Goal: Task Accomplishment & Management: Use online tool/utility

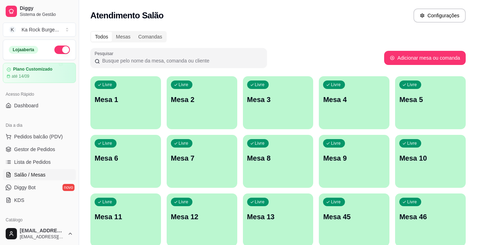
scroll to position [80, 0]
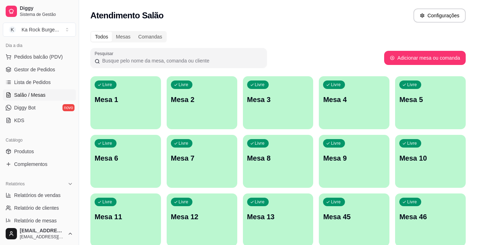
click at [38, 152] on link "Produtos" at bounding box center [39, 151] width 73 height 11
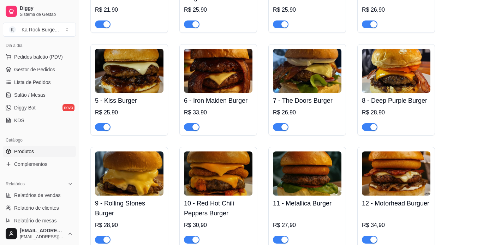
scroll to position [466, 0]
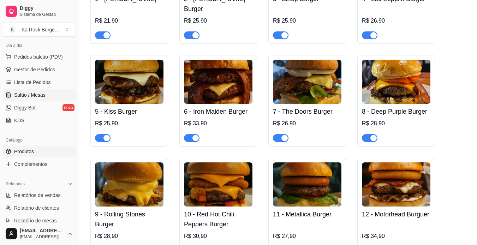
click at [34, 100] on link "Salão / Mesas" at bounding box center [39, 94] width 73 height 11
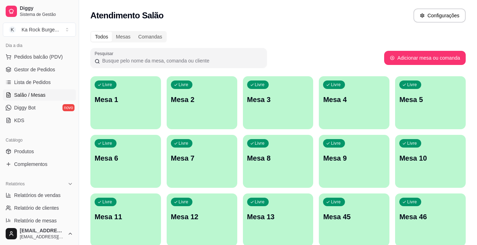
click at [289, 156] on p "Mesa 8" at bounding box center [278, 158] width 62 height 10
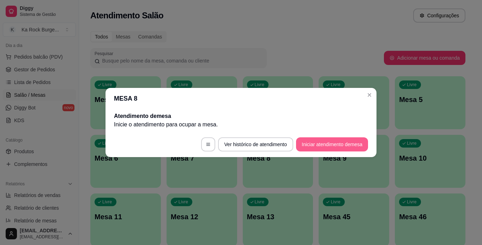
click at [311, 140] on button "Iniciar atendimento de mesa" at bounding box center [332, 144] width 72 height 14
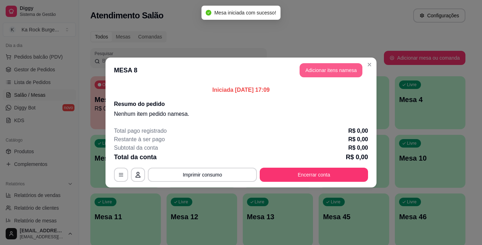
click at [308, 64] on button "Adicionar itens na mesa" at bounding box center [331, 70] width 63 height 14
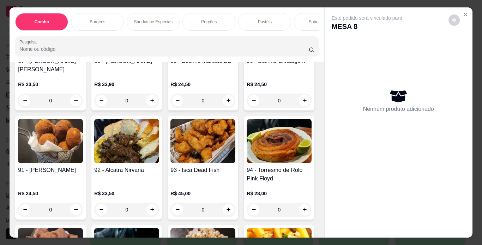
scroll to position [1309, 0]
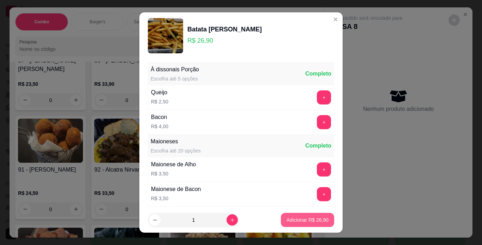
click at [310, 221] on p "Adicionar R$ 26,90" at bounding box center [308, 219] width 42 height 7
type input "1"
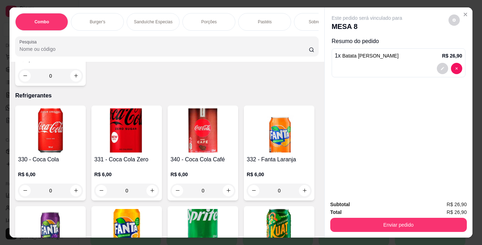
scroll to position [2967, 0]
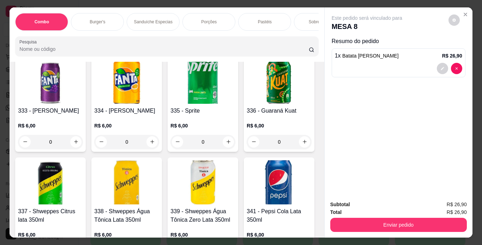
type input "1"
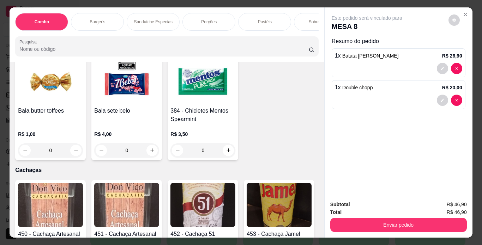
scroll to position [4462, 0]
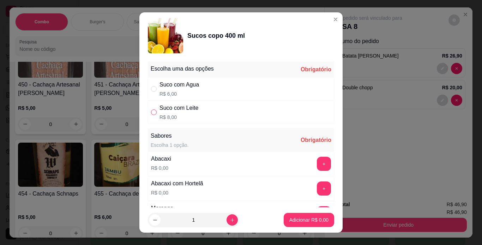
click at [152, 111] on input "" at bounding box center [154, 112] width 6 height 6
radio input "true"
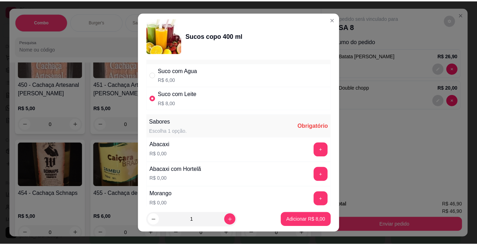
scroll to position [28, 0]
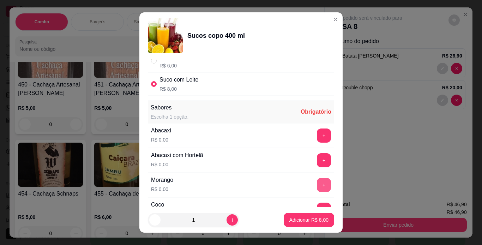
click at [317, 180] on button "+" at bounding box center [324, 185] width 14 height 14
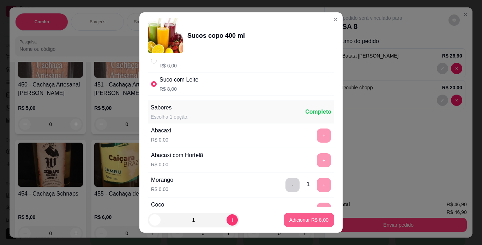
click at [299, 219] on p "Adicionar R$ 8,00" at bounding box center [308, 219] width 39 height 7
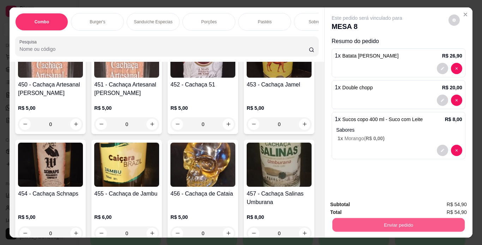
click at [332, 218] on button "Enviar pedido" at bounding box center [398, 225] width 132 height 14
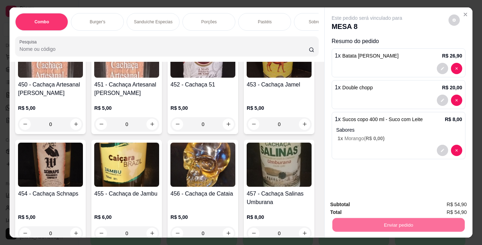
click at [346, 203] on button "Não registrar e enviar pedido" at bounding box center [375, 204] width 71 height 13
